Goal: Information Seeking & Learning: Learn about a topic

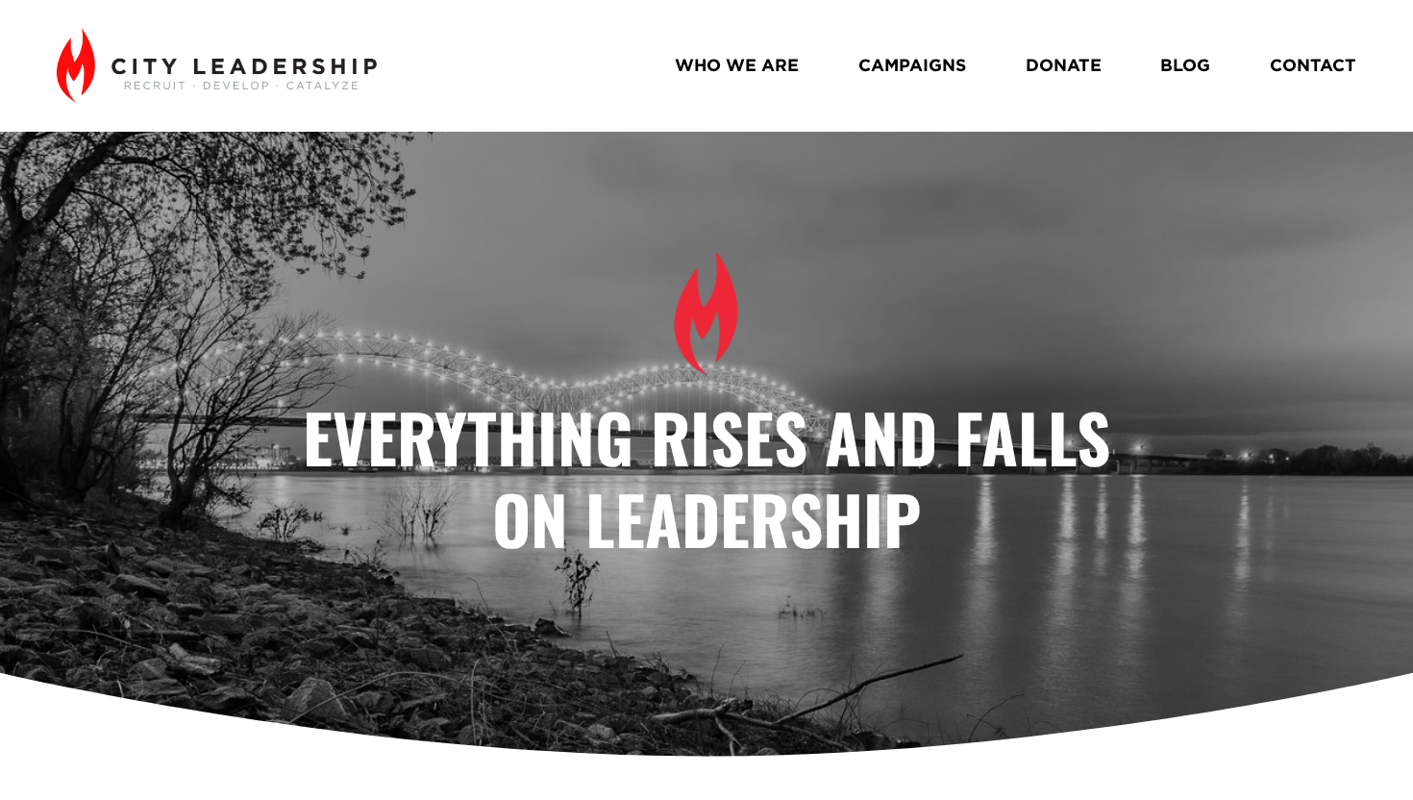
click at [890, 60] on link "CAMPAIGNS" at bounding box center [912, 66] width 108 height 35
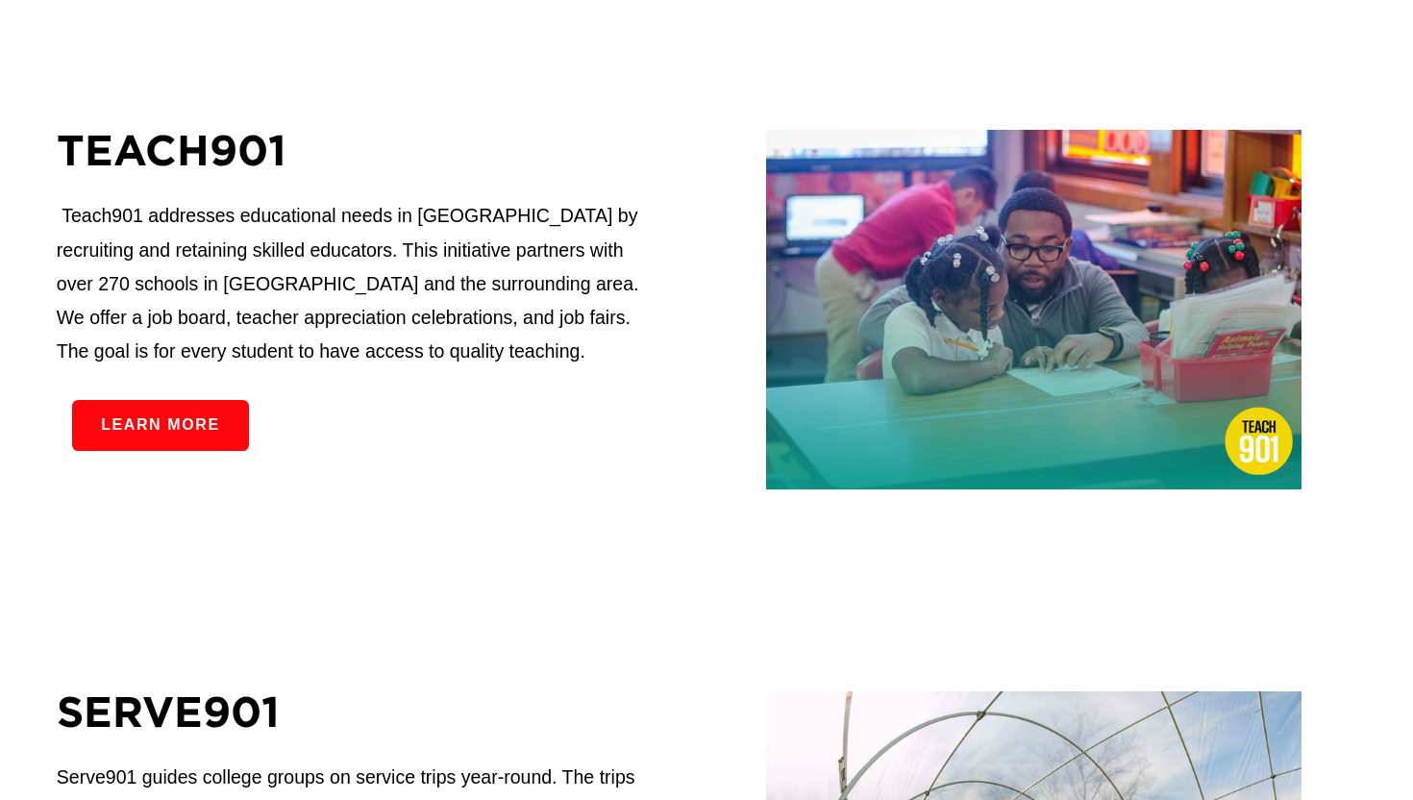
scroll to position [2141, 0]
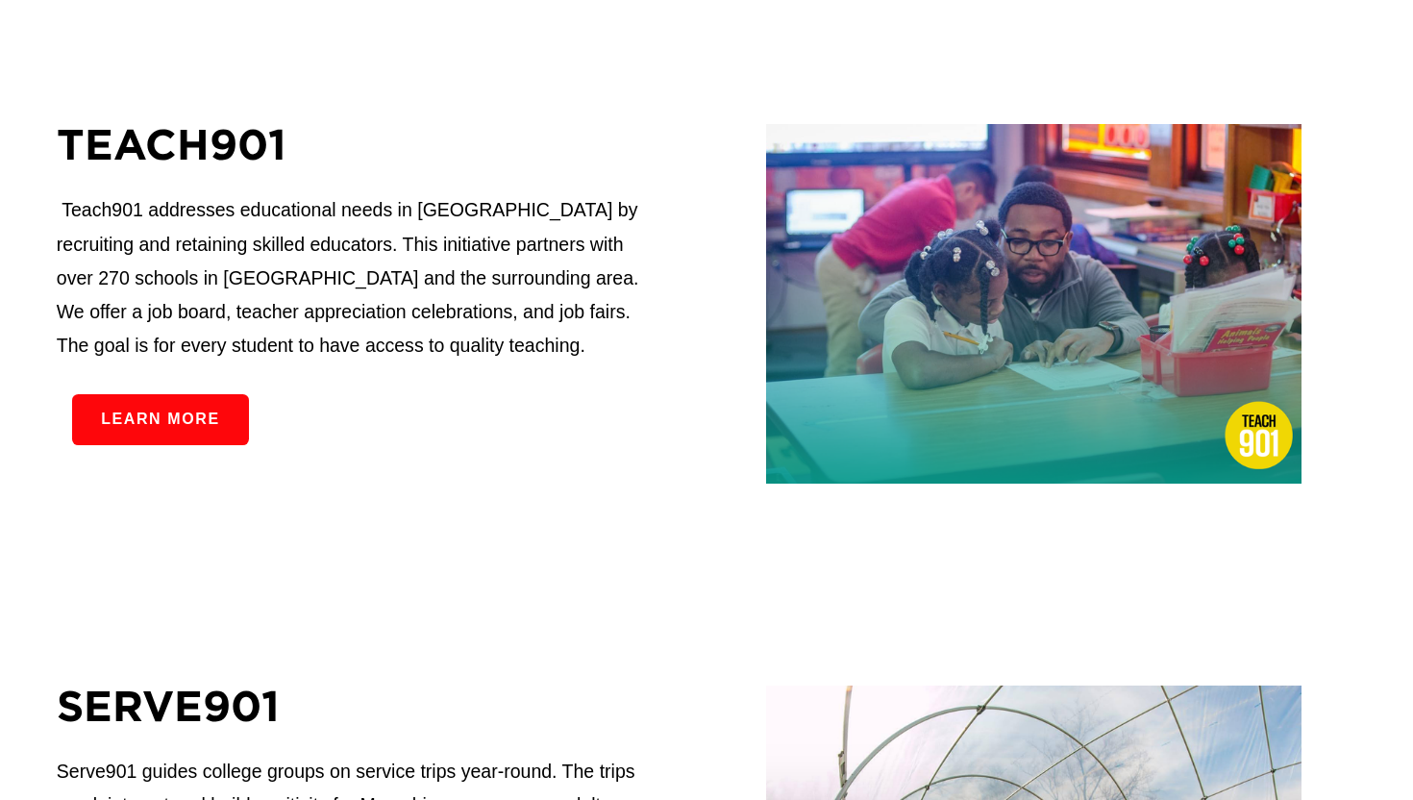
click at [212, 445] on link "Learn more" at bounding box center [160, 419] width 177 height 51
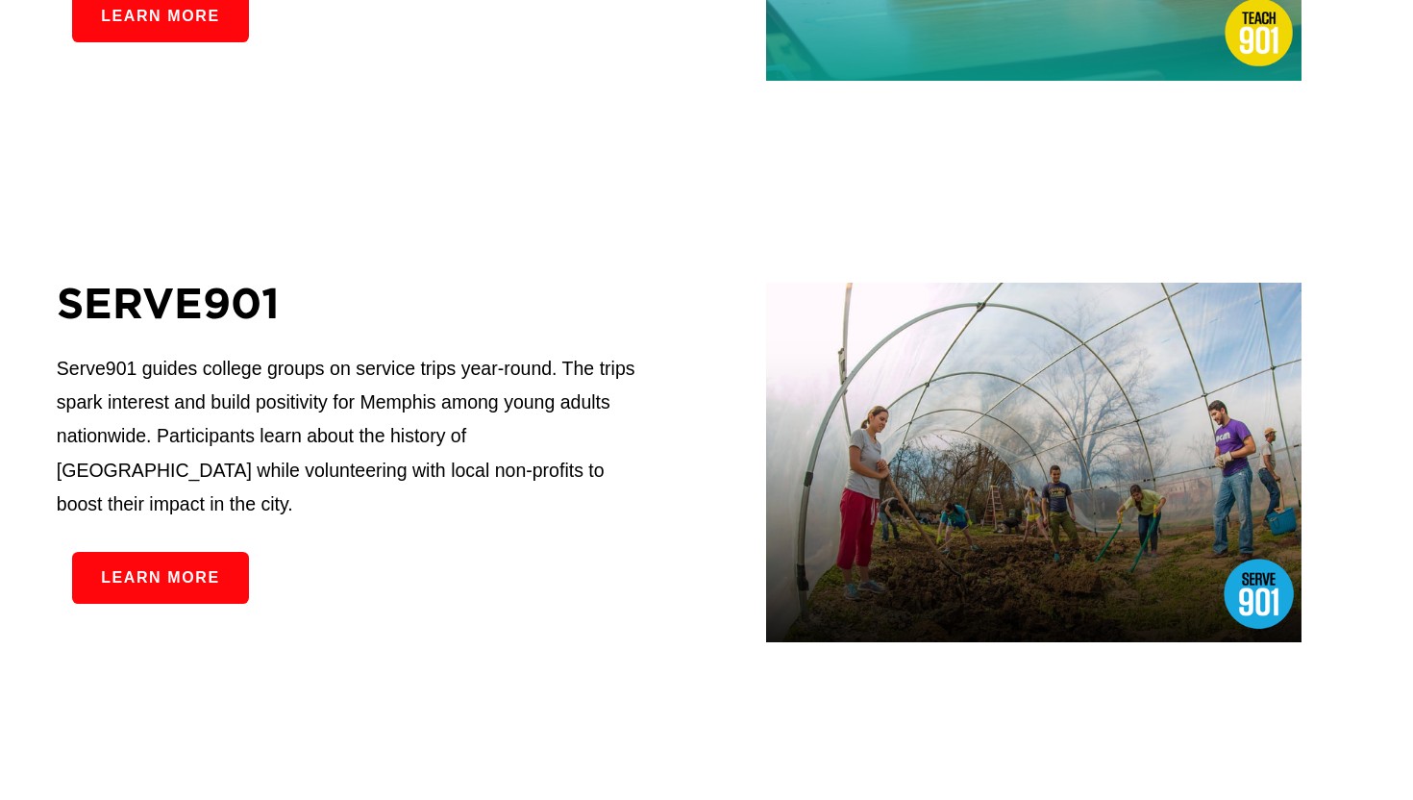
scroll to position [2545, 0]
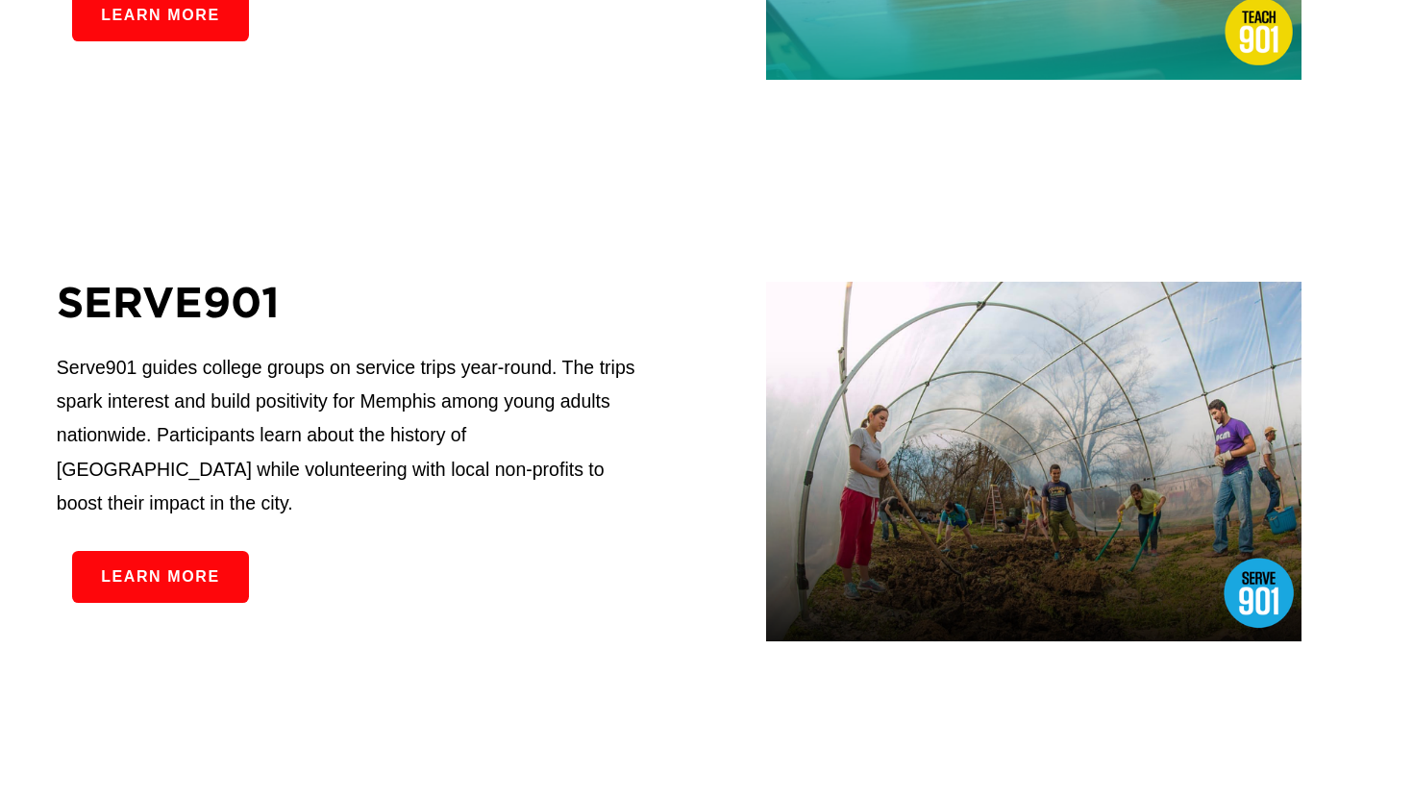
click at [105, 576] on link "Learn more" at bounding box center [160, 576] width 177 height 51
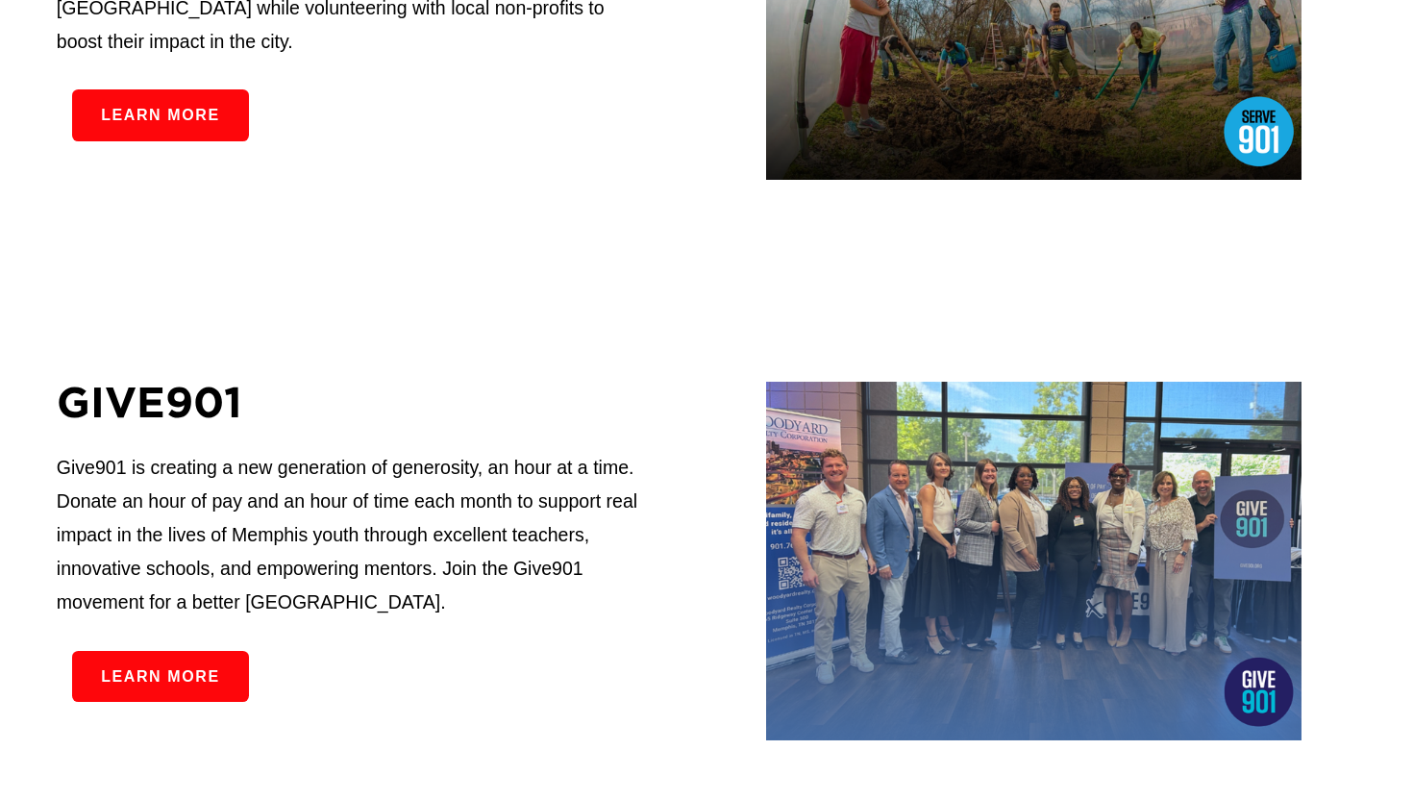
scroll to position [3075, 0]
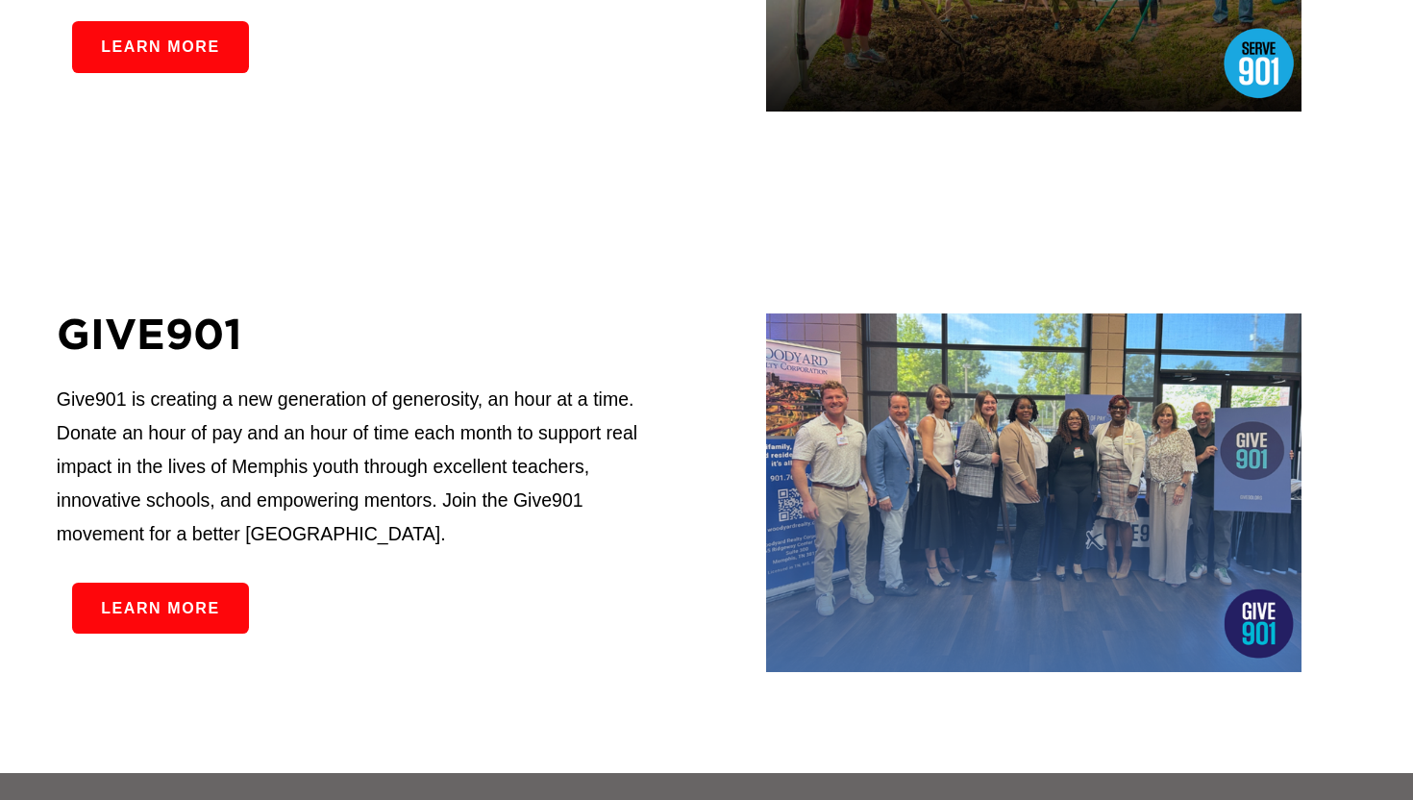
click at [174, 606] on link "Learn more" at bounding box center [160, 607] width 177 height 51
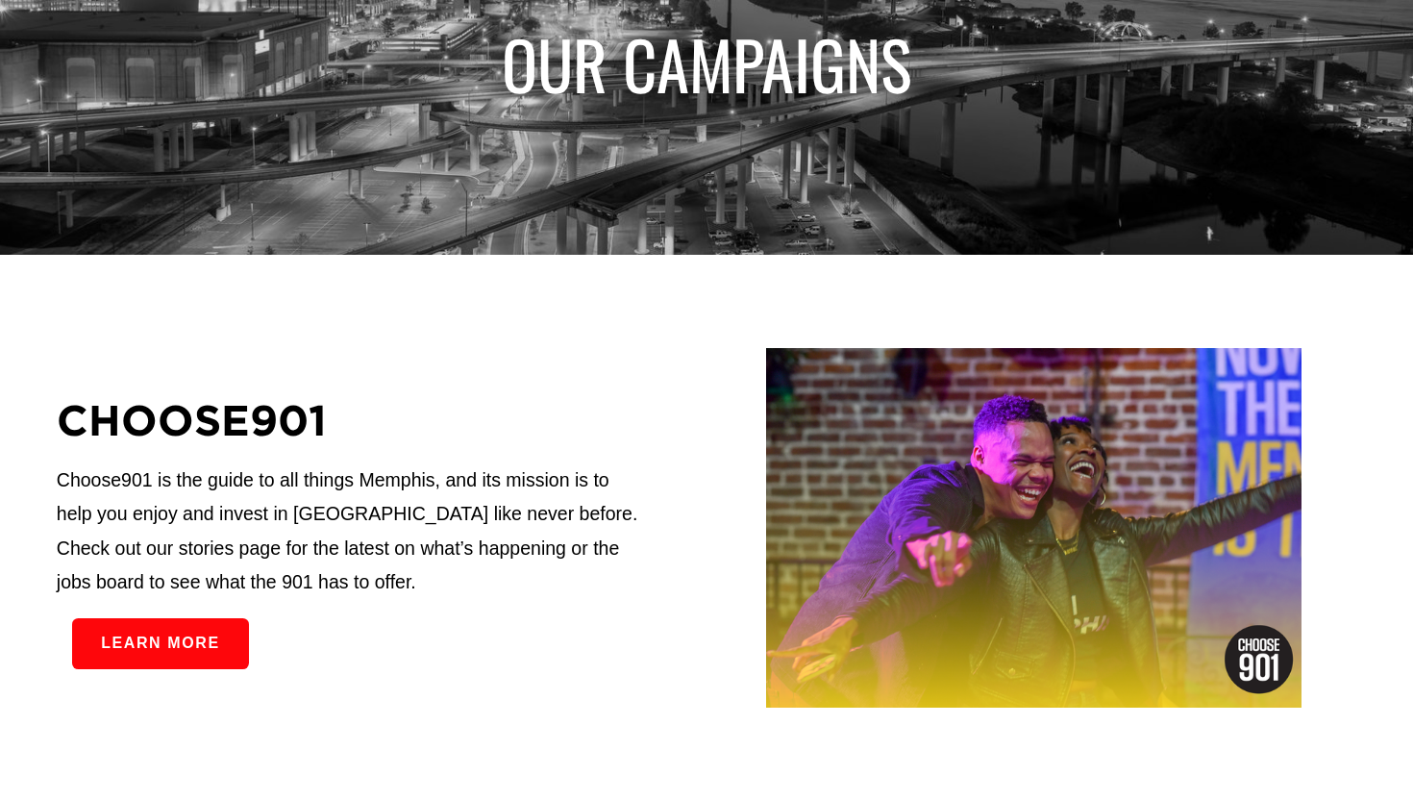
scroll to position [262, 0]
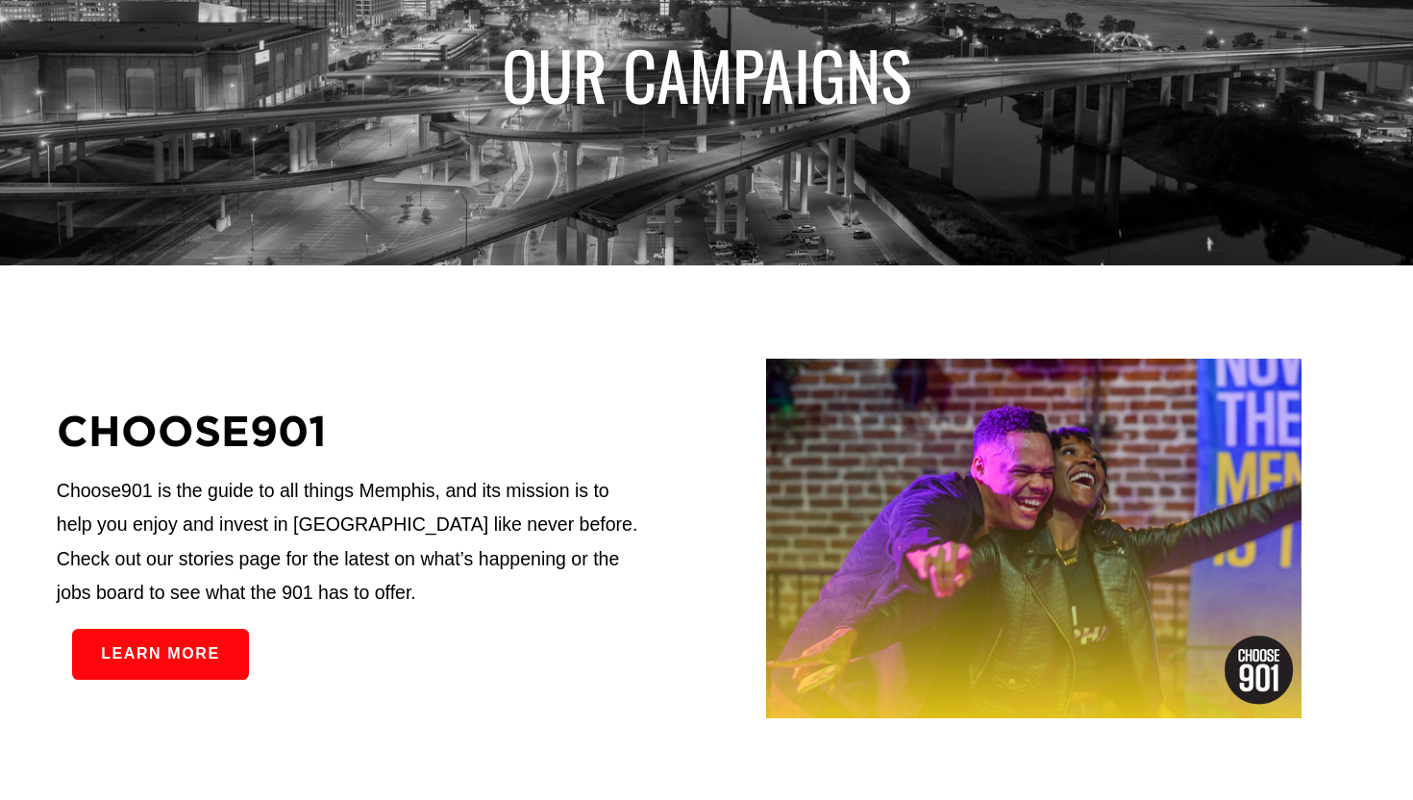
click at [164, 670] on link "Learn more" at bounding box center [160, 654] width 177 height 51
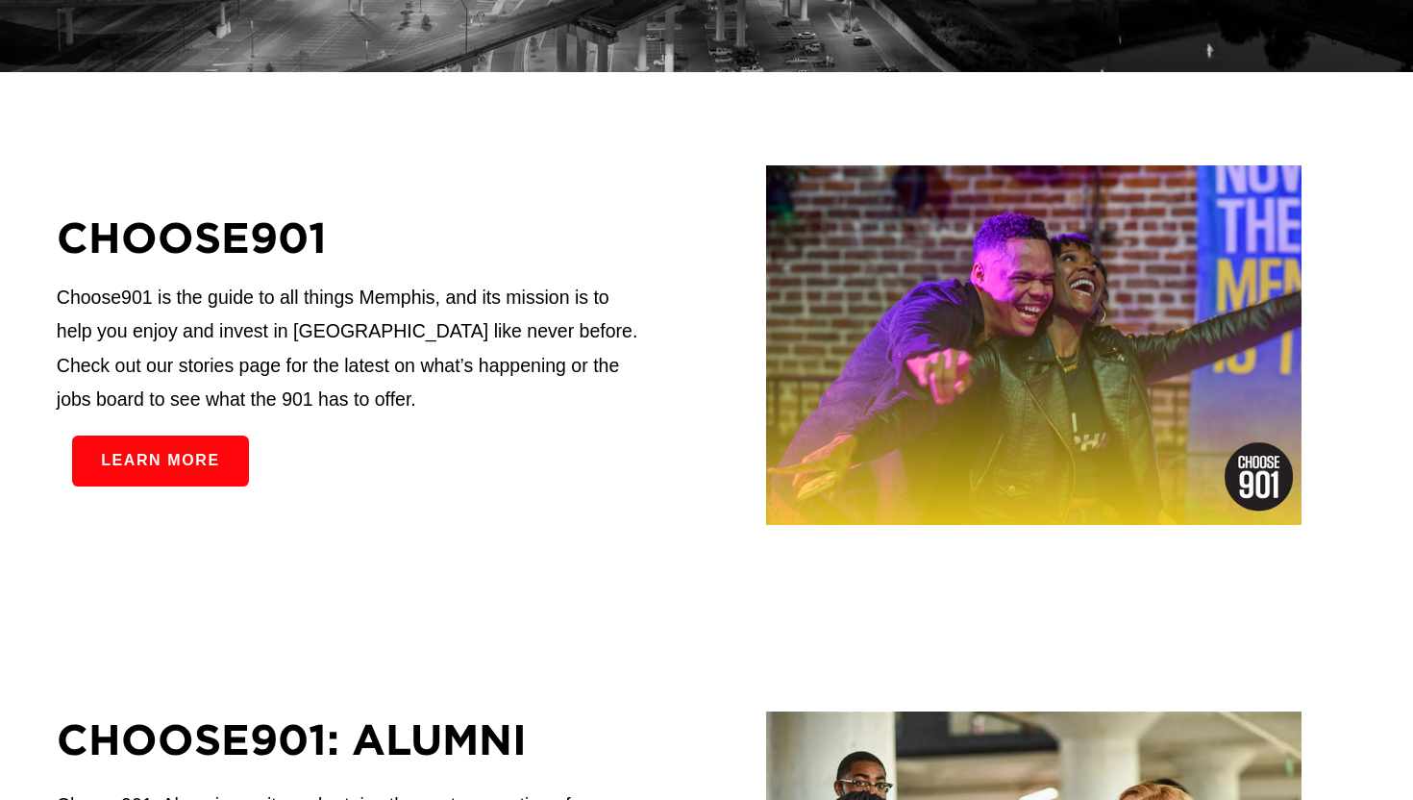
scroll to position [0, 0]
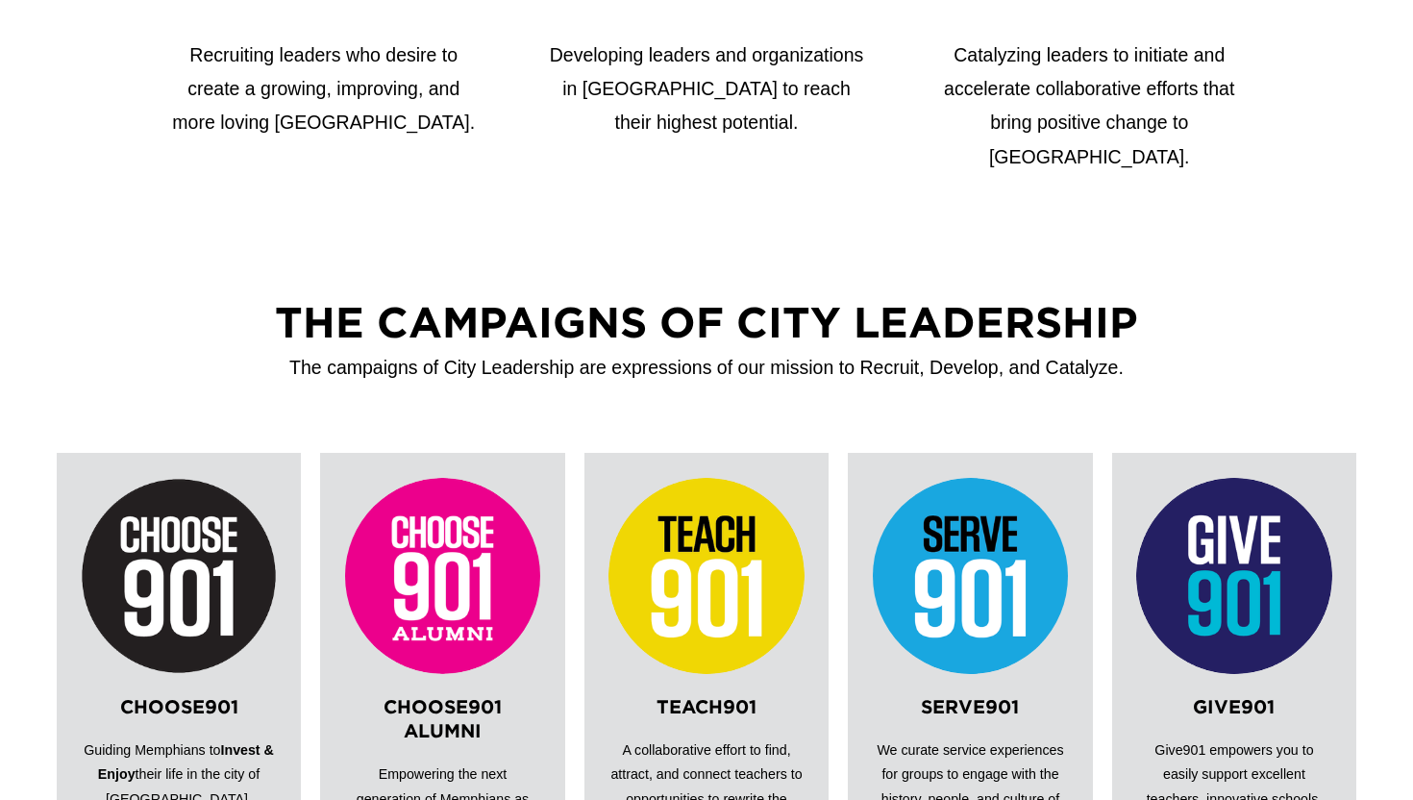
scroll to position [1149, 0]
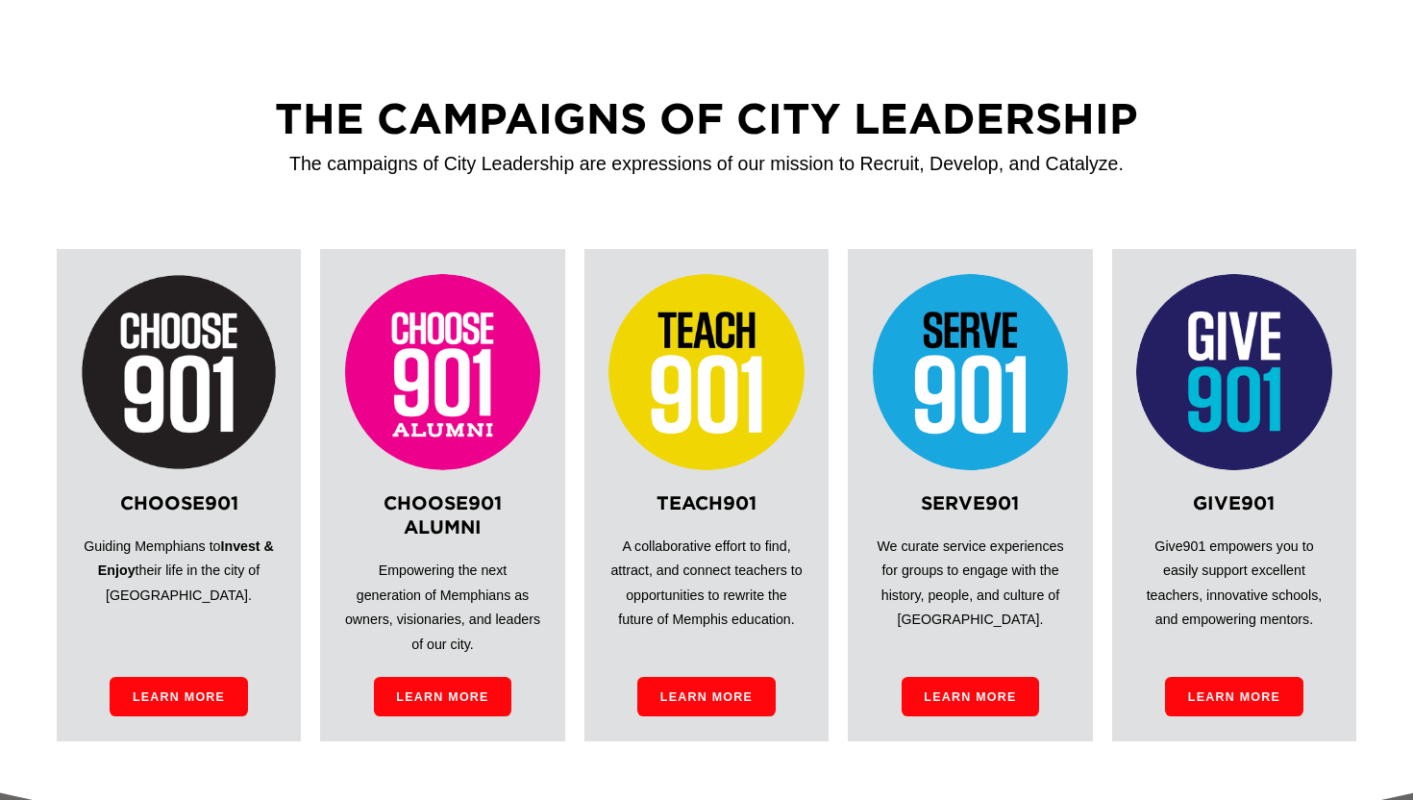
click at [487, 706] on link "Learn More" at bounding box center [443, 696] width 138 height 39
